Goal: Task Accomplishment & Management: Complete application form

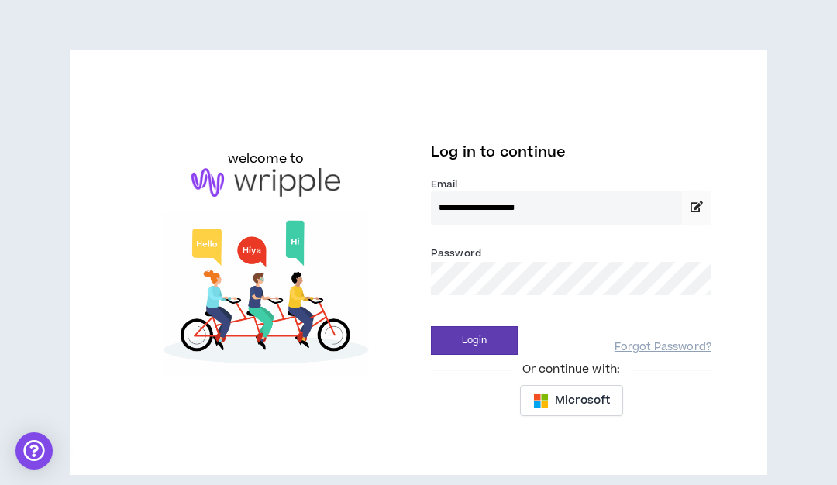
click at [431, 326] on button "Login" at bounding box center [474, 340] width 87 height 29
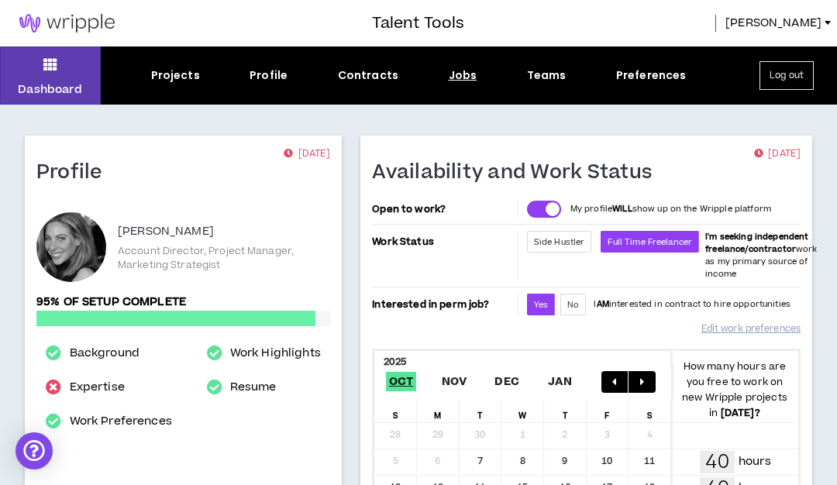
click at [457, 82] on div "Jobs" at bounding box center [463, 75] width 29 height 16
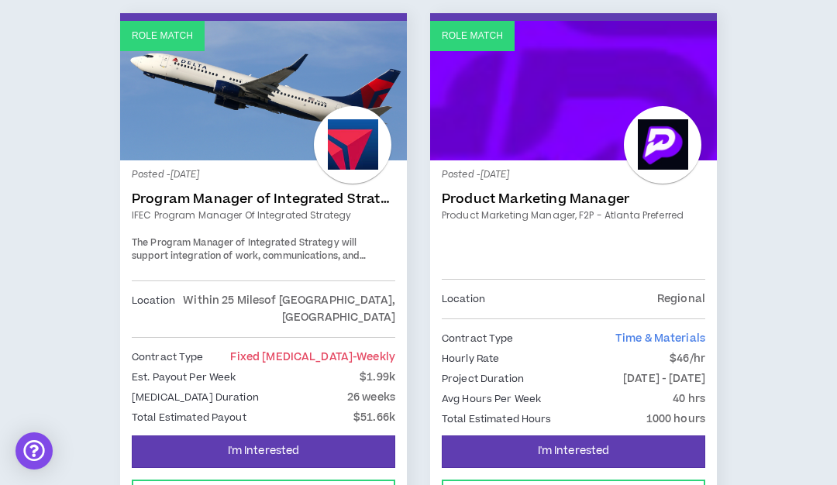
scroll to position [2075, 0]
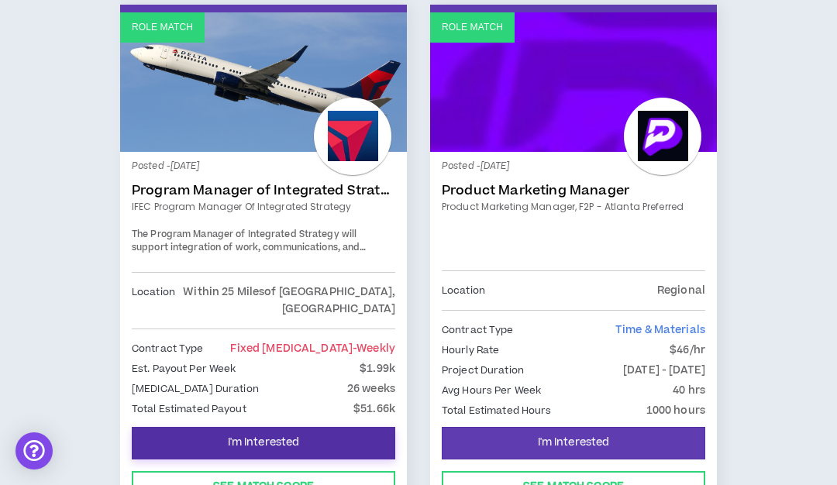
click at [302, 434] on button "I'm Interested" at bounding box center [264, 443] width 264 height 33
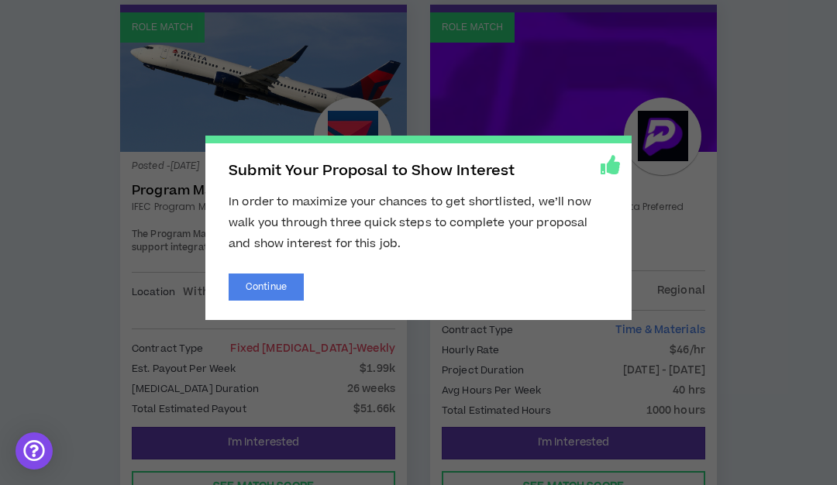
click at [772, 178] on span "Submit Your Proposal to Show Interest In order to maximize your chances to get …" at bounding box center [418, 242] width 837 height 485
click at [281, 291] on button "Continue" at bounding box center [266, 287] width 75 height 27
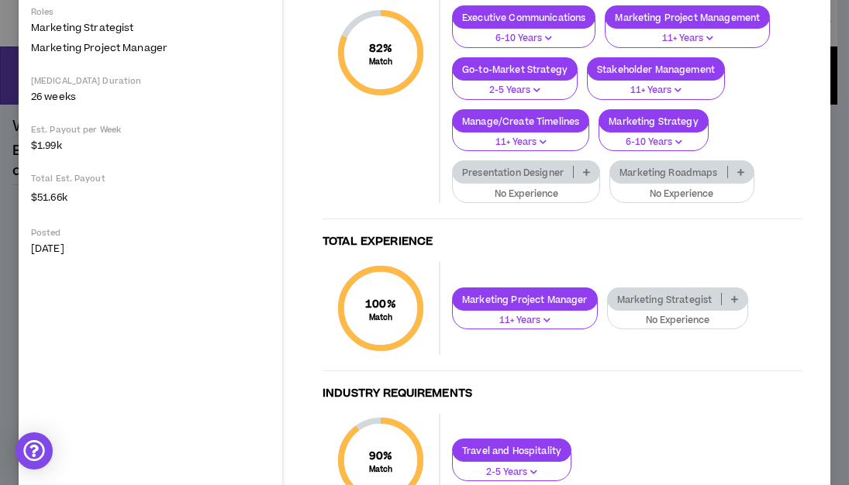
scroll to position [440, 0]
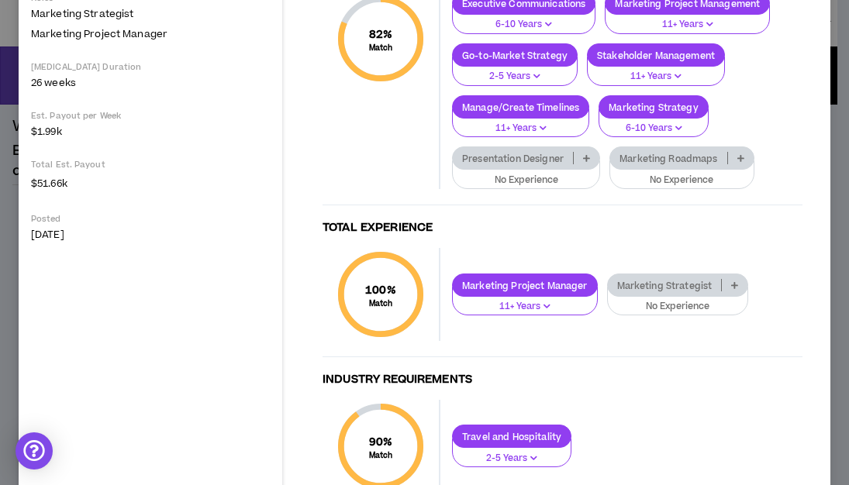
click at [667, 285] on p "Marketing Strategist" at bounding box center [665, 286] width 114 height 12
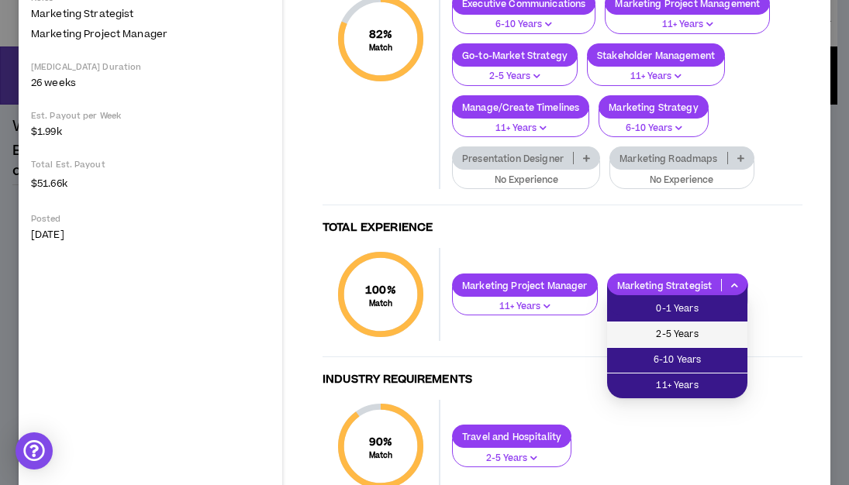
click at [674, 323] on li "2-5 Years" at bounding box center [677, 335] width 140 height 26
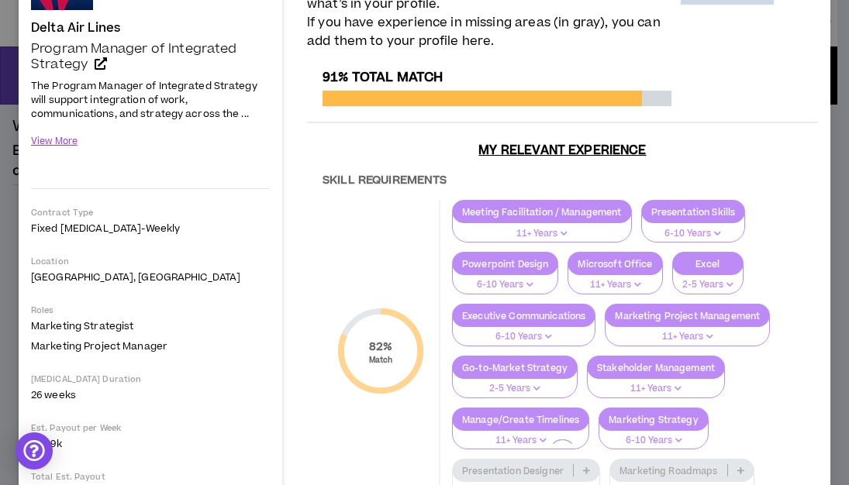
scroll to position [0, 0]
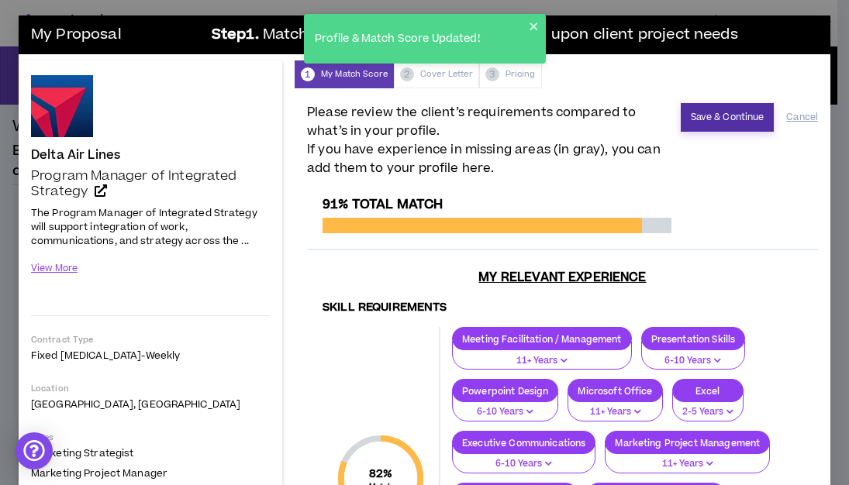
click at [711, 129] on button "Save & Continue" at bounding box center [728, 117] width 94 height 29
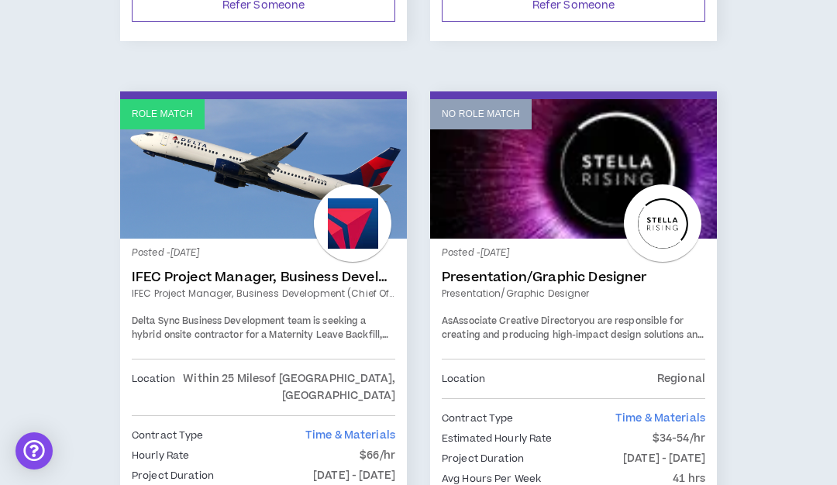
scroll to position [3134, 0]
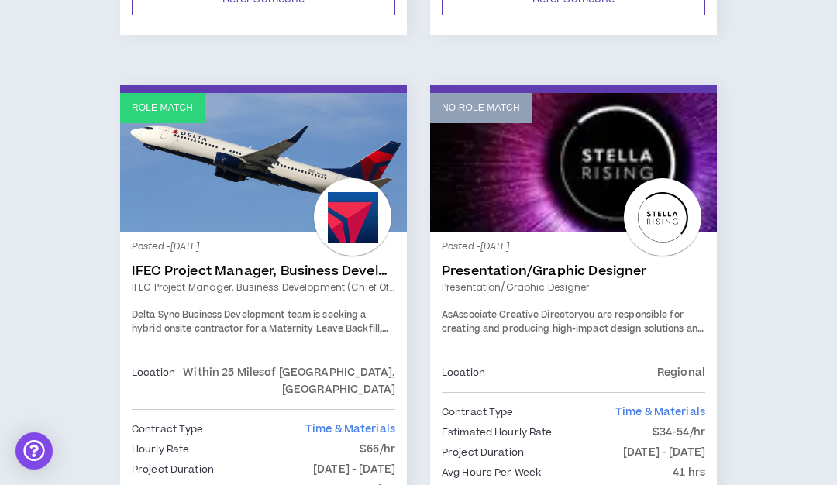
click at [311, 267] on link "IFEC Project Manager, Business Development (Chief of Staff)" at bounding box center [264, 272] width 264 height 16
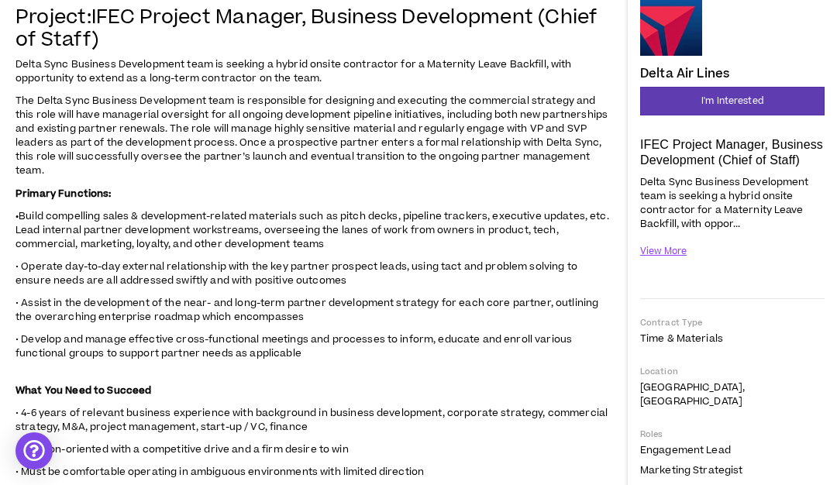
scroll to position [169, 0]
click at [674, 247] on button "View More" at bounding box center [663, 250] width 47 height 27
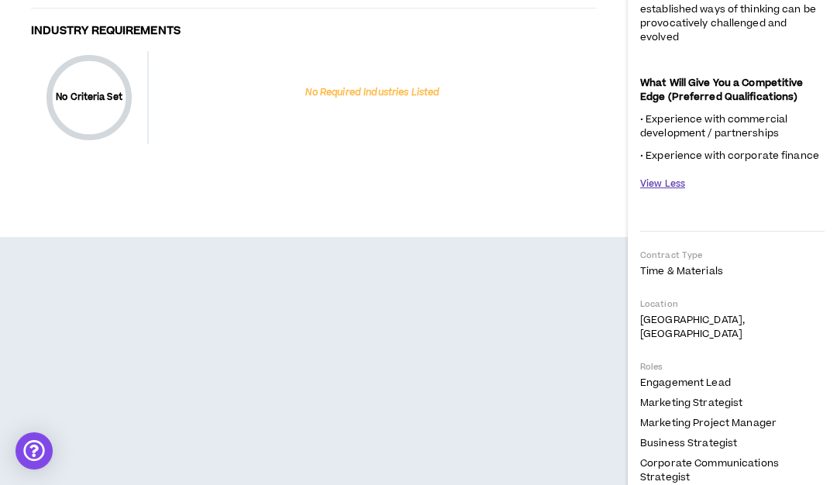
scroll to position [1742, 0]
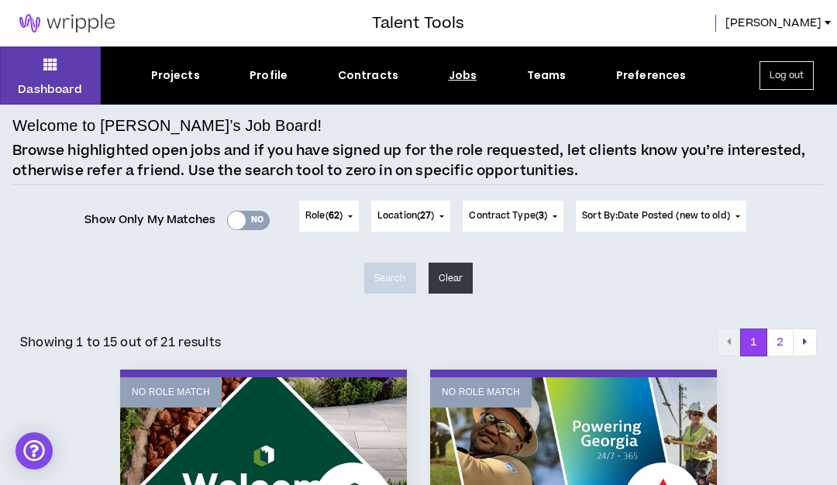
click at [253, 216] on div "Yes No" at bounding box center [248, 220] width 43 height 19
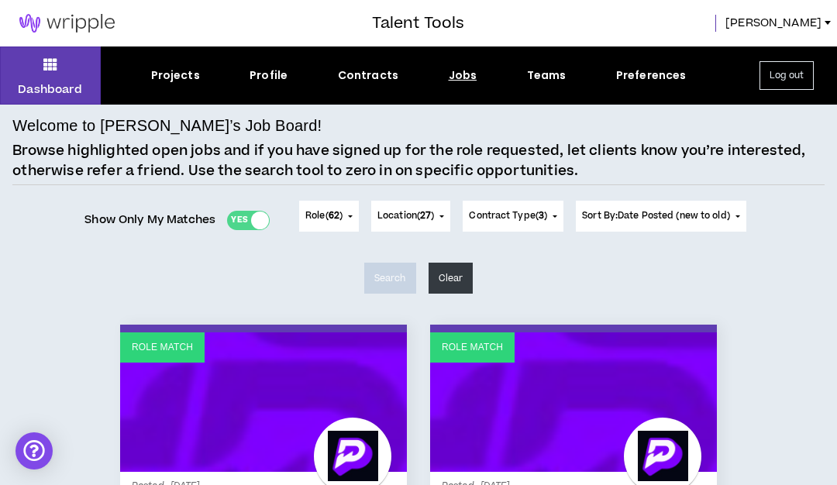
click at [233, 221] on div "Yes No" at bounding box center [248, 220] width 43 height 19
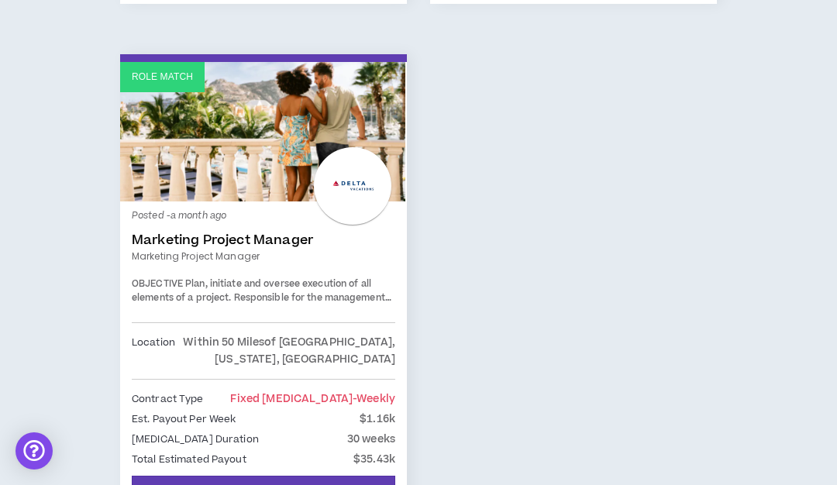
scroll to position [4512, 0]
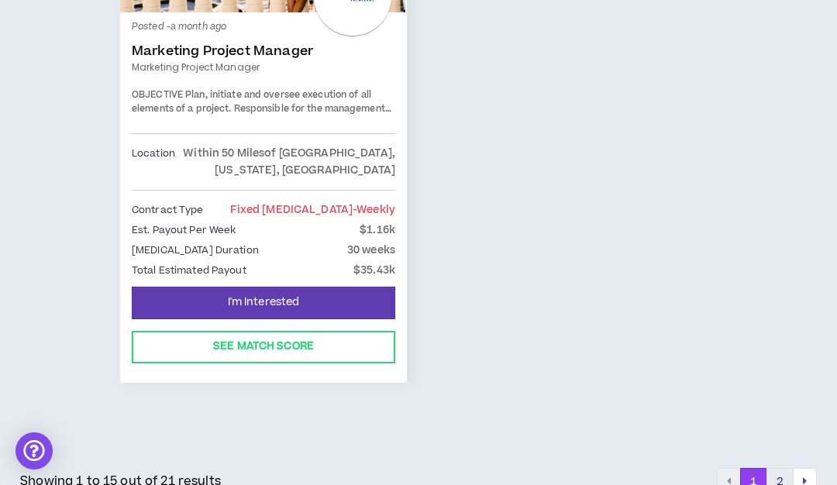
click at [777, 468] on button "2" at bounding box center [780, 482] width 27 height 28
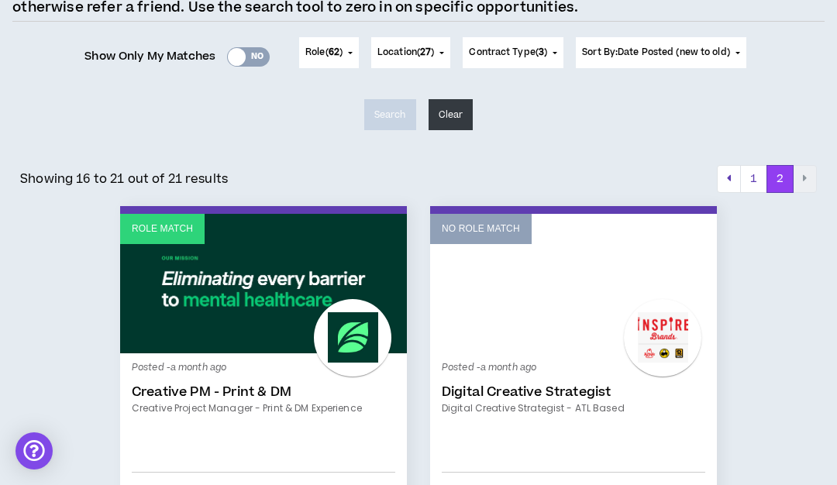
scroll to position [153, 0]
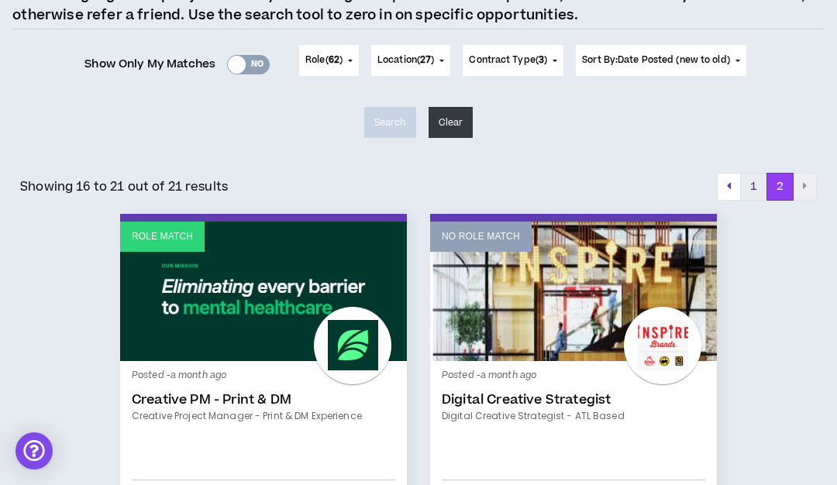
click at [753, 183] on button "1" at bounding box center [753, 187] width 27 height 28
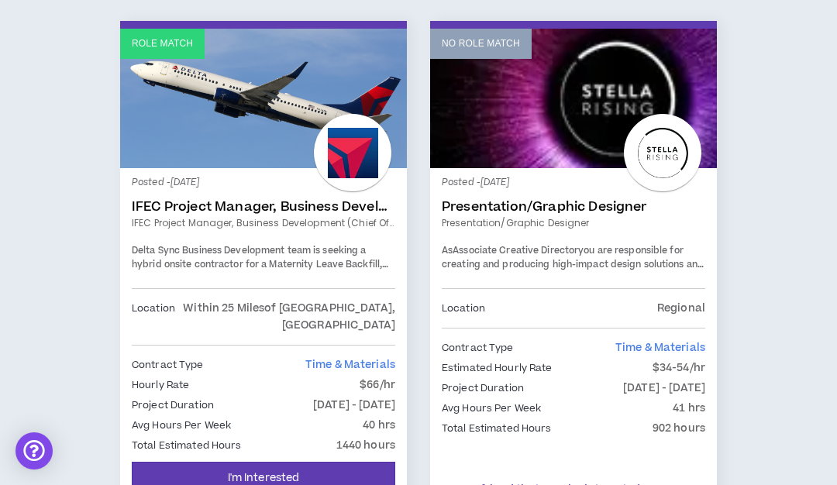
scroll to position [3195, 0]
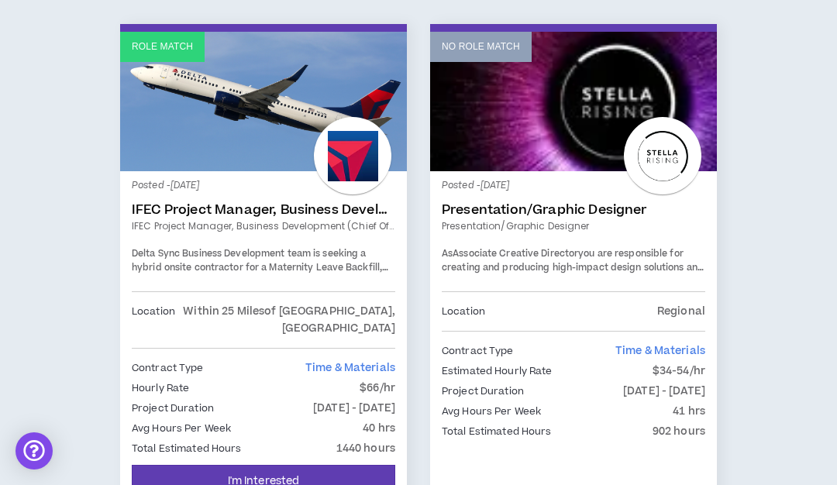
click at [247, 132] on link "Role Match" at bounding box center [263, 102] width 287 height 140
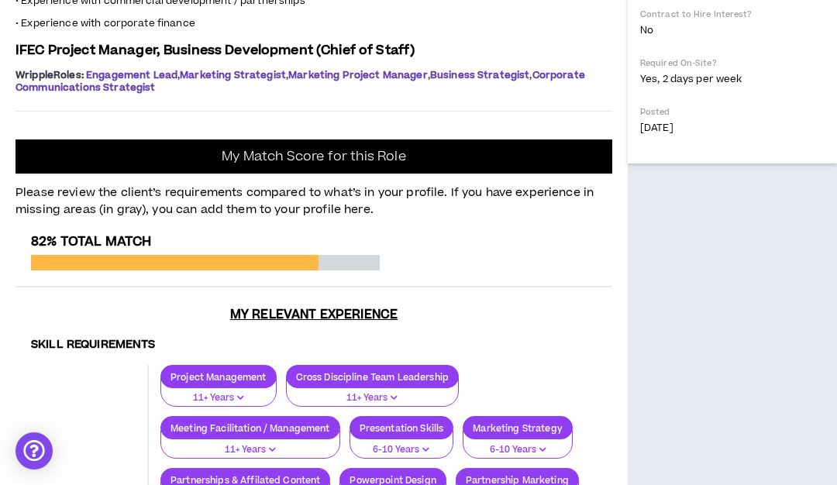
scroll to position [888, 0]
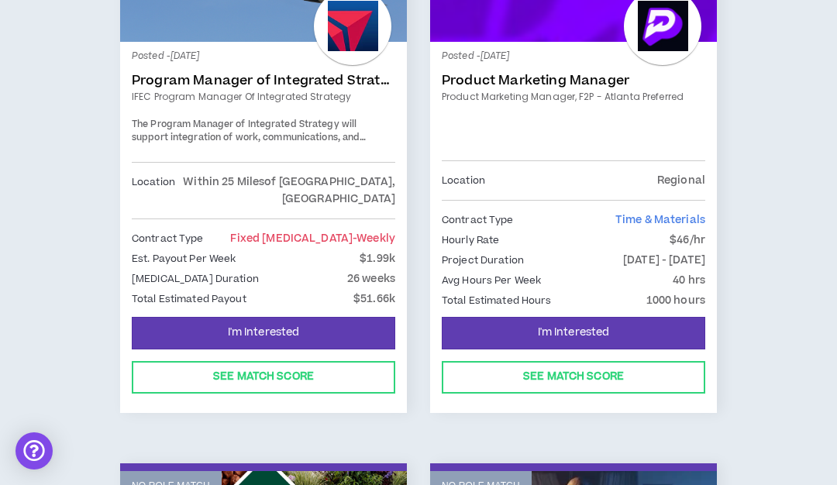
scroll to position [2191, 0]
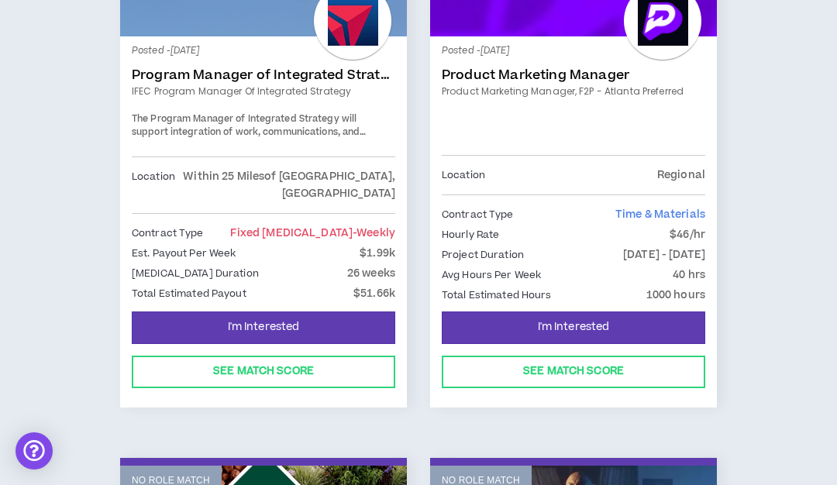
click at [257, 73] on link "Program Manager of Integrated Strategy" at bounding box center [264, 75] width 264 height 16
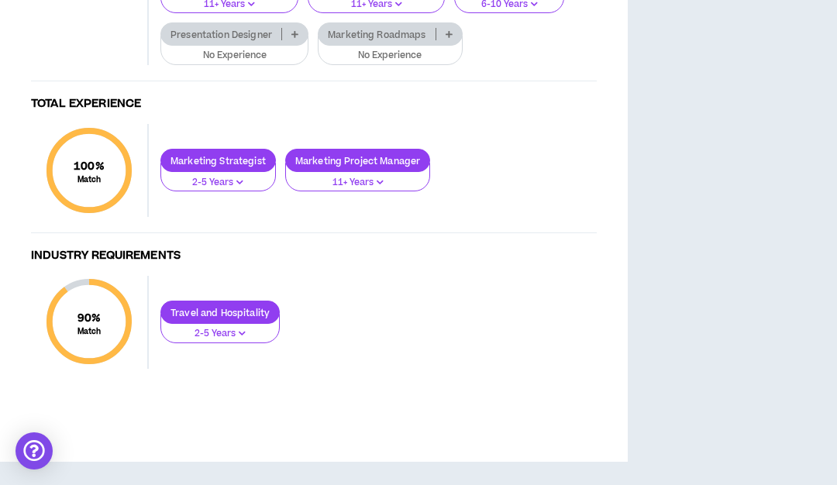
scroll to position [1575, 0]
click at [236, 180] on p "2-5 Years" at bounding box center [218, 183] width 95 height 14
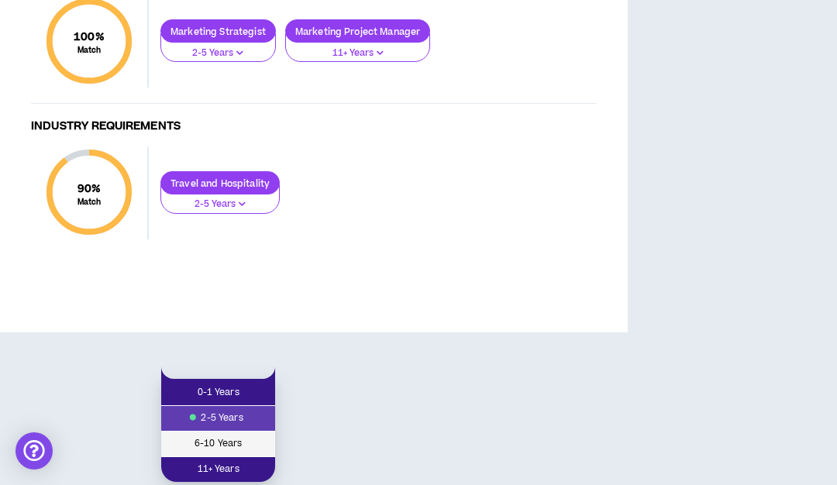
click at [236, 436] on span "6-10 Years" at bounding box center [218, 444] width 95 height 17
